Goal: Task Accomplishment & Management: Complete application form

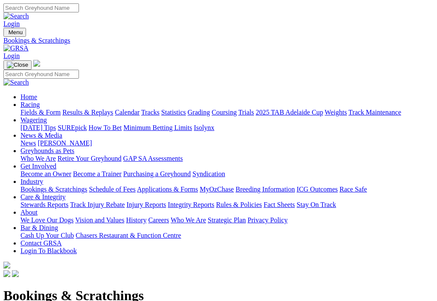
scroll to position [38, 25]
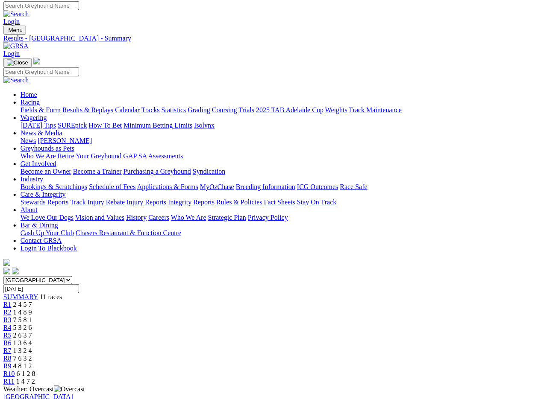
scroll to position [2, 2]
click at [29, 42] on img at bounding box center [15, 46] width 25 height 8
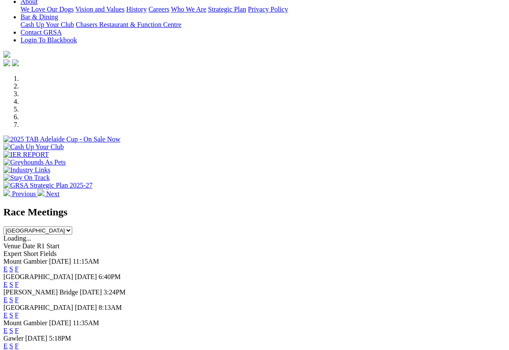
scroll to position [194, 0]
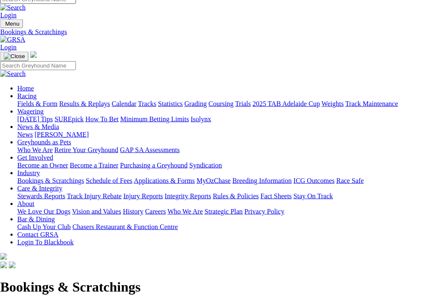
scroll to position [9, 0]
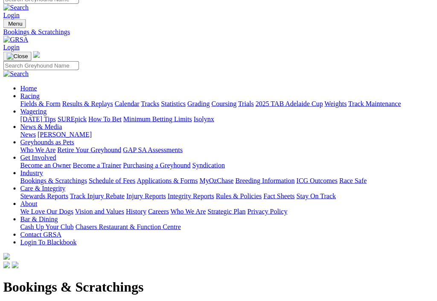
click at [28, 35] on img at bounding box center [15, 39] width 25 height 8
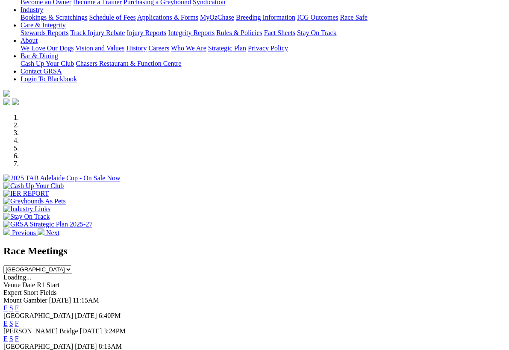
scroll to position [163, 0]
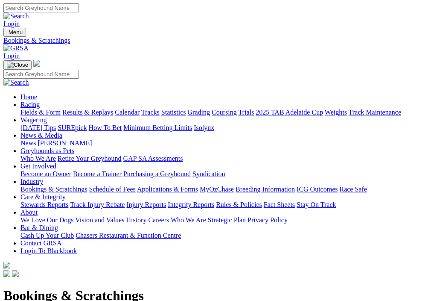
scroll to position [9, 25]
